Goal: Find specific page/section: Find specific page/section

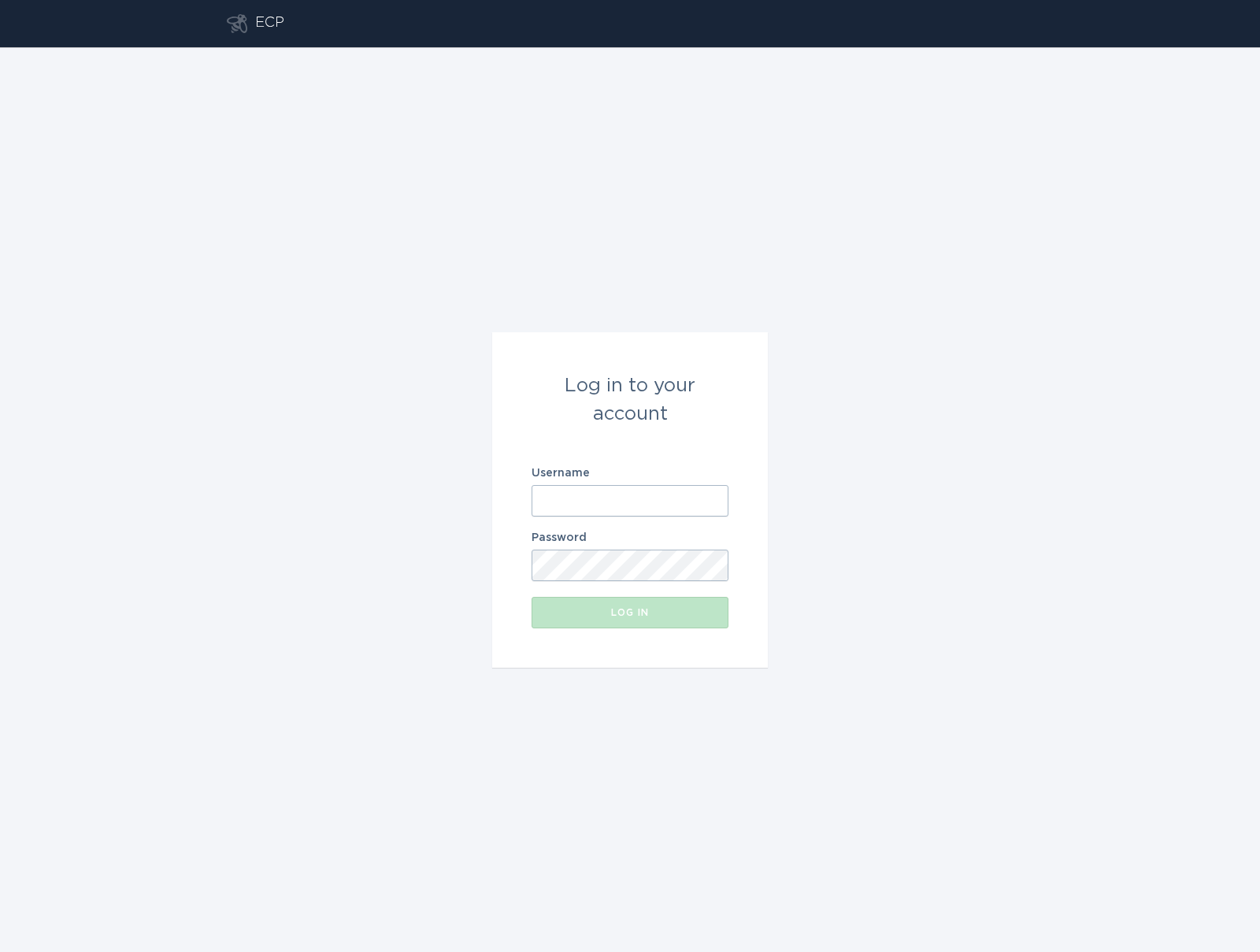
click at [668, 500] on input "Username" at bounding box center [630, 501] width 197 height 32
type input "[EMAIL_ADDRESS][DOMAIN_NAME]"
click at [706, 532] on label "Password" at bounding box center [630, 538] width 197 height 11
click at [665, 502] on input "[EMAIL_ADDRESS][DOMAIN_NAME]" at bounding box center [630, 501] width 197 height 32
click at [618, 611] on div "Log in" at bounding box center [630, 613] width 181 height 10
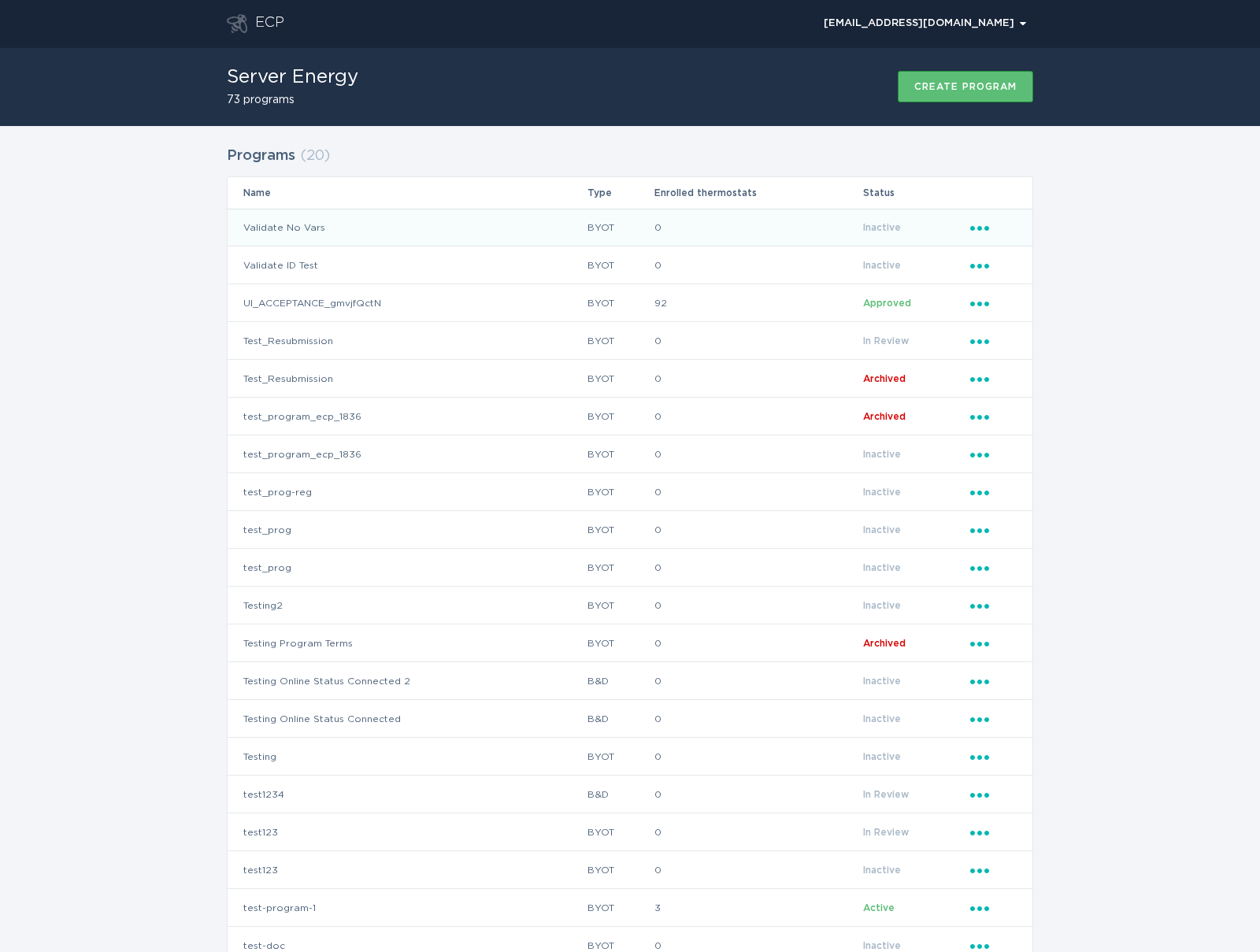
click at [307, 231] on td "Validate No Vars" at bounding box center [407, 228] width 359 height 38
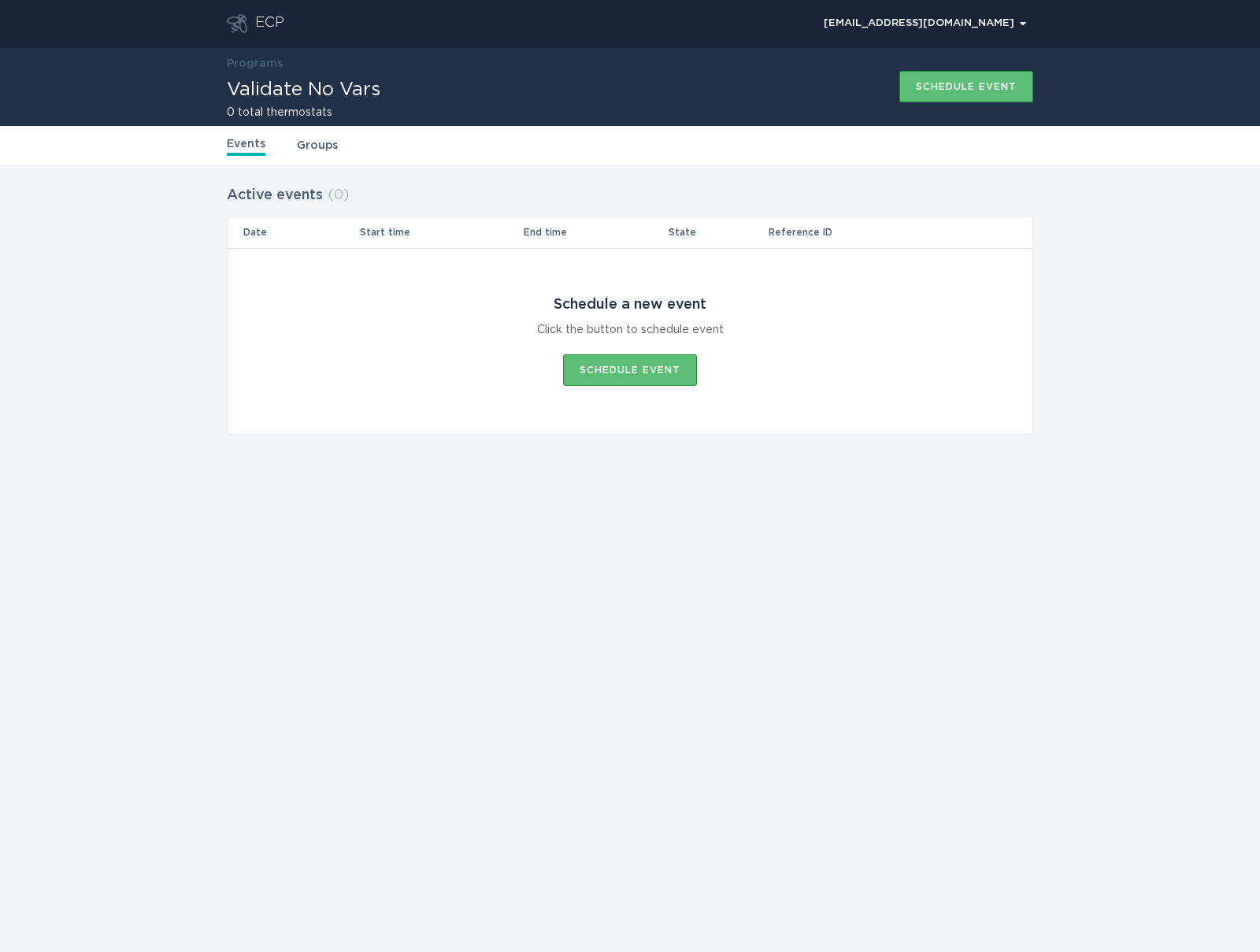
click at [318, 139] on link "Groups" at bounding box center [318, 146] width 41 height 17
click at [245, 145] on link "Events" at bounding box center [246, 146] width 39 height 17
click at [246, 146] on link "Events" at bounding box center [246, 146] width 39 height 17
click at [265, 64] on link "Programs" at bounding box center [255, 64] width 56 height 11
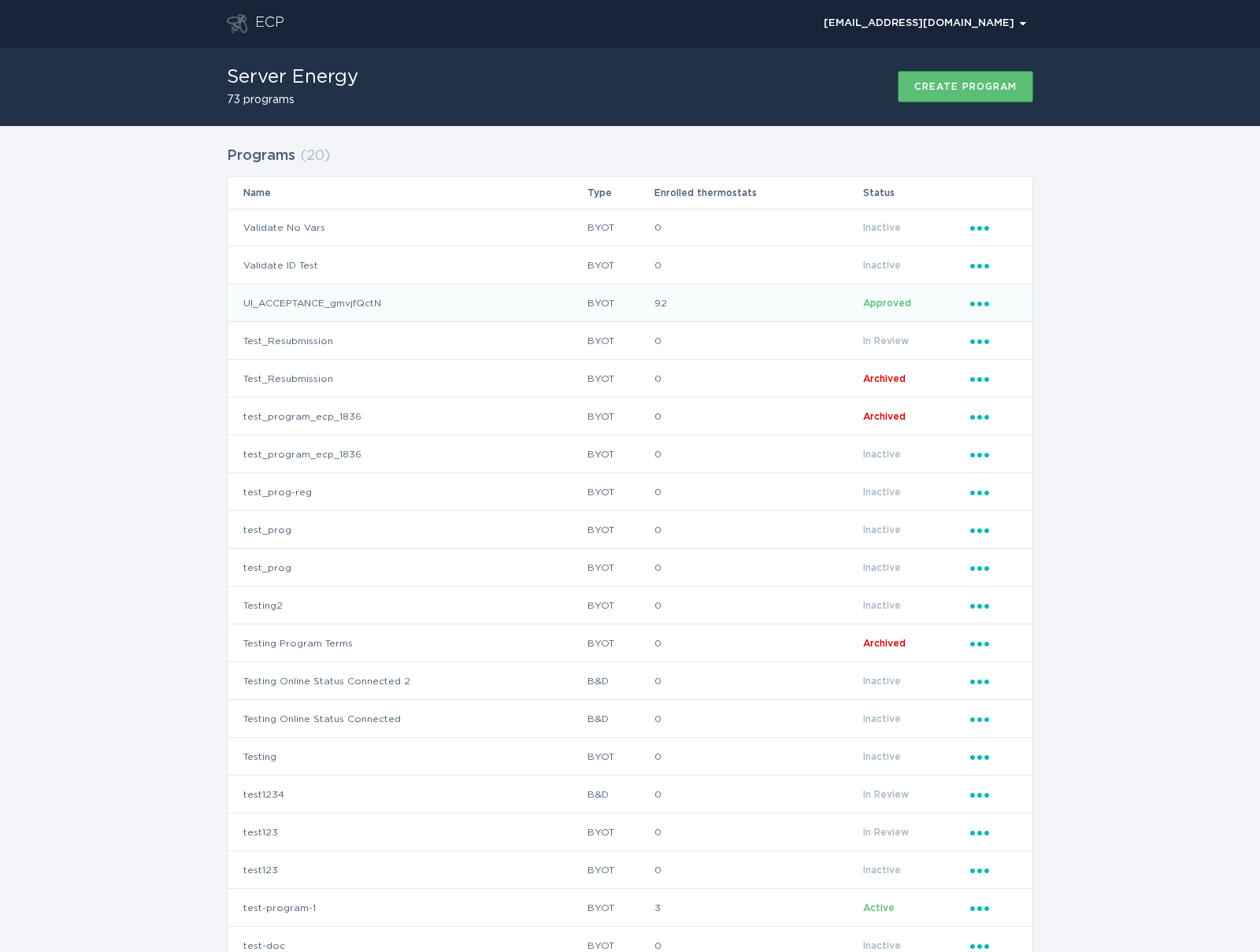
click at [286, 293] on td "UI_ACCEPTANCE_gmvjfQctN" at bounding box center [407, 303] width 359 height 38
